Goal: Task Accomplishment & Management: Complete application form

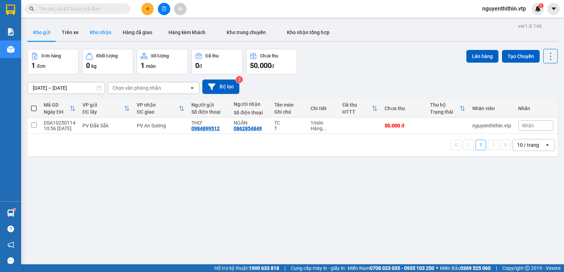
click at [98, 32] on button "Kho nhận" at bounding box center [100, 32] width 33 height 17
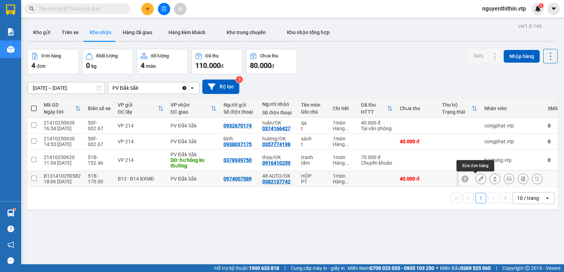
click at [478, 180] on icon at bounding box center [480, 178] width 5 height 5
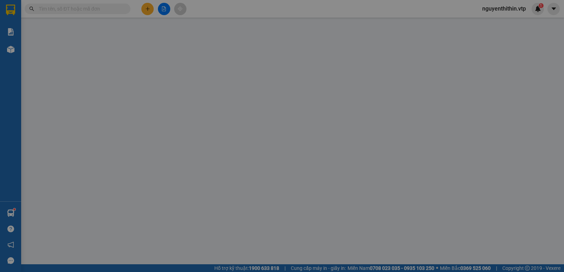
type input "0974007589"
type input "0382137742"
type input "48 AUTO/OK"
type input "0"
type input "40.000"
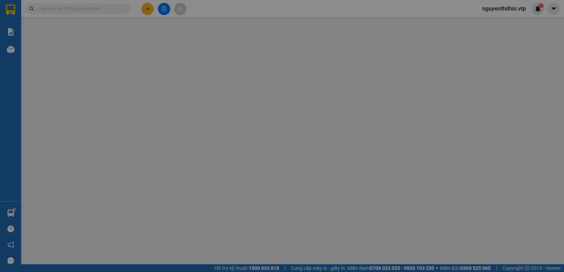
type input "40.000"
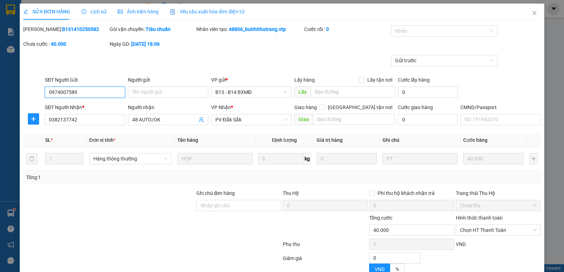
type input "2.000"
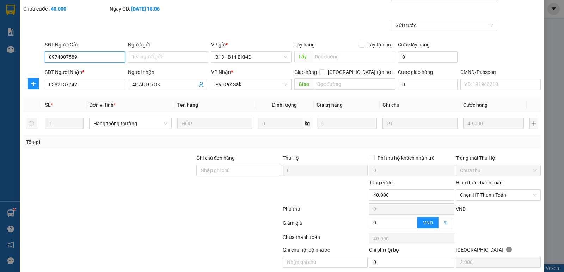
scroll to position [61, 0]
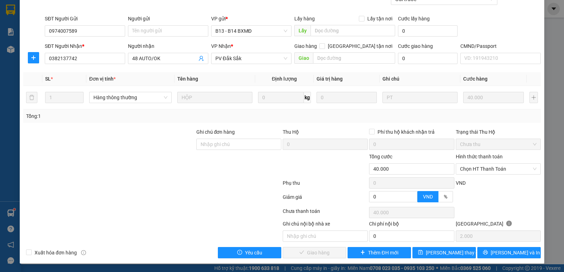
click at [473, 157] on label "Hình thức thanh toán" at bounding box center [478, 157] width 47 height 6
click at [473, 164] on input "Hình thức thanh toán" at bounding box center [495, 169] width 71 height 11
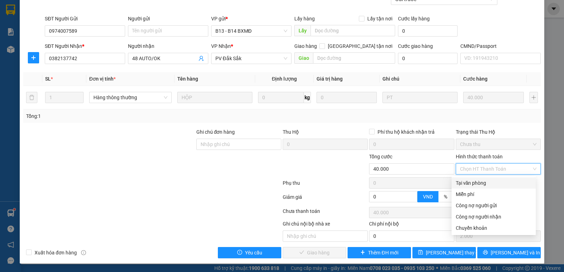
click at [474, 183] on div "Tại văn phòng" at bounding box center [493, 183] width 76 height 8
type input "0"
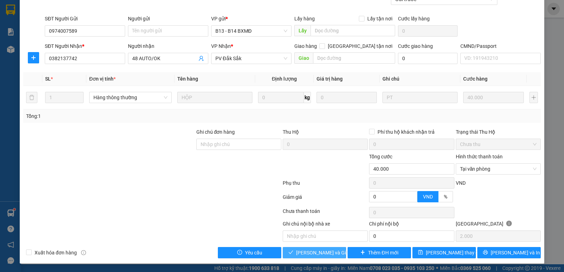
click at [306, 256] on span "[PERSON_NAME] và Giao hàng" at bounding box center [330, 253] width 68 height 8
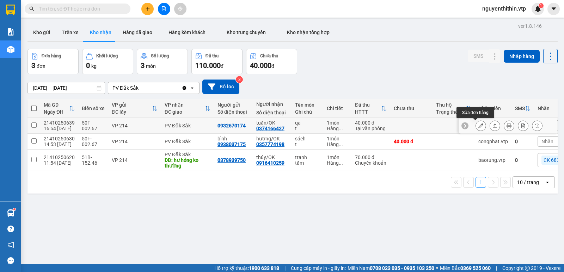
click at [478, 125] on icon at bounding box center [480, 125] width 5 height 5
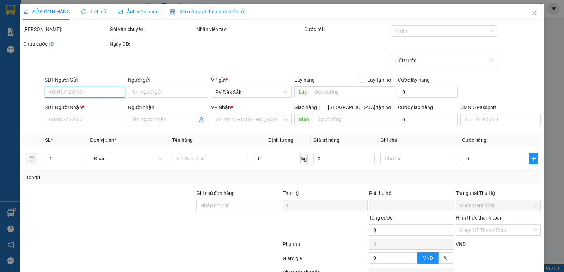
type input "2.000"
type input "0932670174"
type input "0374166427"
type input "tuấn/OK"
type input "0"
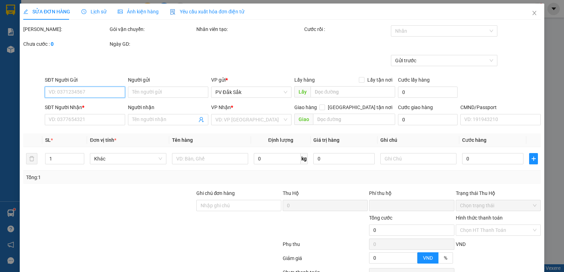
type input "40.000"
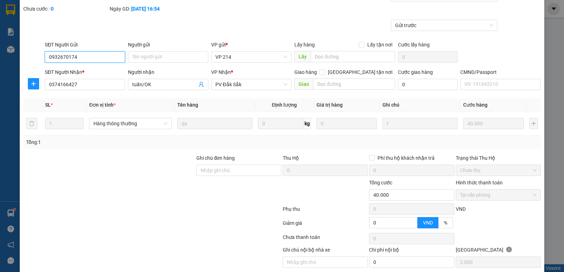
scroll to position [61, 0]
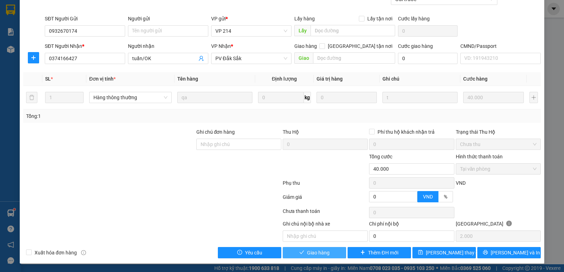
click at [307, 254] on span "Giao hàng" at bounding box center [318, 253] width 23 height 8
